Goal: Task Accomplishment & Management: Complete application form

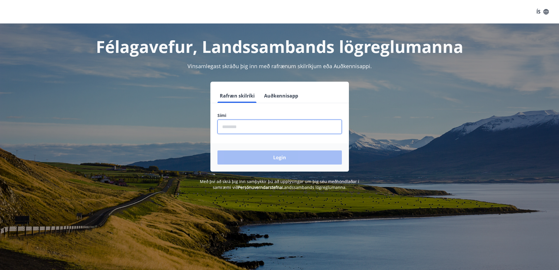
click at [246, 123] on input "phone" at bounding box center [280, 127] width 124 height 14
type input "********"
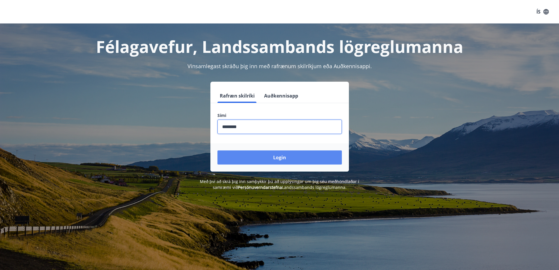
click at [271, 157] on button "Login" at bounding box center [280, 157] width 124 height 14
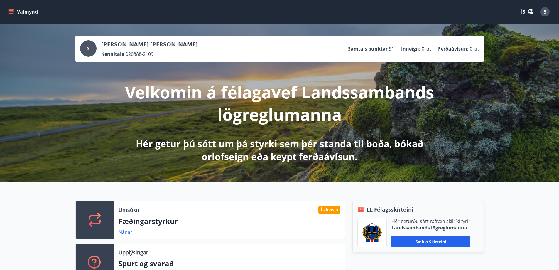
click at [223, 189] on div "Umsókn Í vinnslu Fæðingarstyrkur Nánar Upplýsingar Spurt og svarað Nánar LL Fél…" at bounding box center [279, 239] width 559 height 114
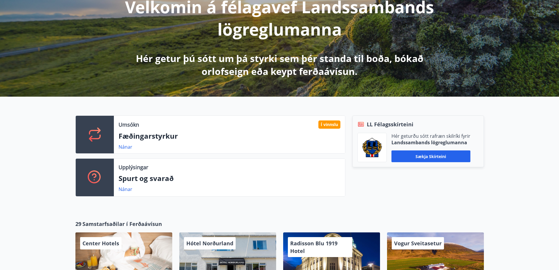
scroll to position [88, 0]
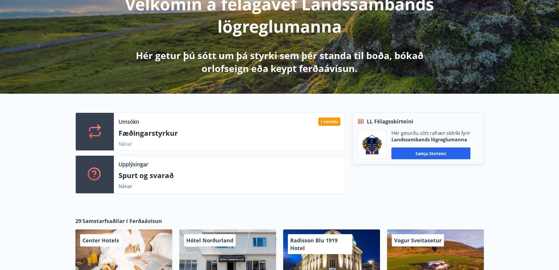
click at [125, 144] on link "Nánar" at bounding box center [126, 144] width 14 height 6
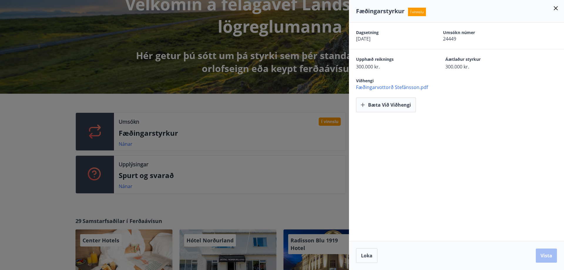
click at [273, 105] on div at bounding box center [282, 135] width 564 height 270
